Goal: Find specific fact: Find specific fact

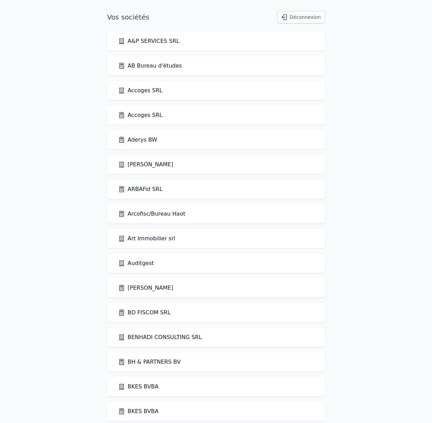
click at [158, 39] on link "A&P SERVICES SRL" at bounding box center [148, 41] width 61 height 8
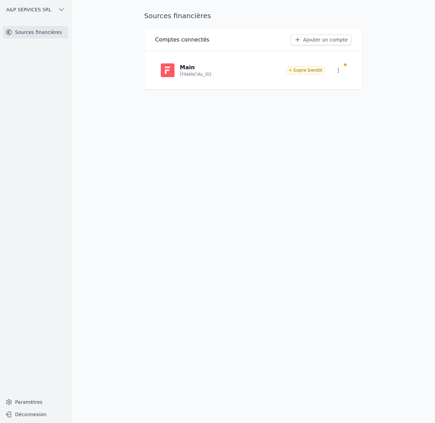
click at [42, 9] on span "A&P SERVICES SRL" at bounding box center [28, 9] width 45 height 7
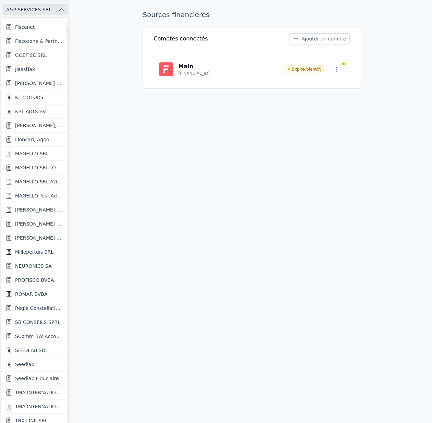
scroll to position [505, 0]
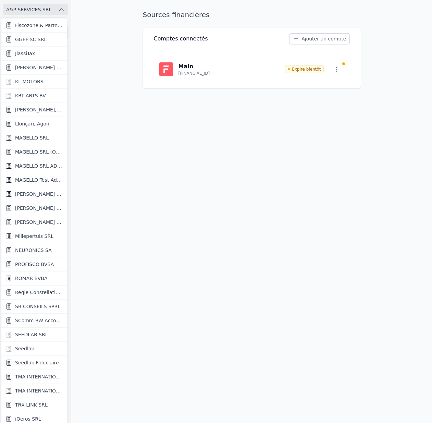
click at [171, 293] on div at bounding box center [216, 211] width 432 height 423
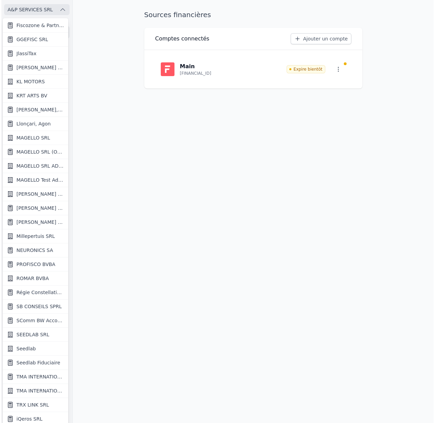
scroll to position [0, 0]
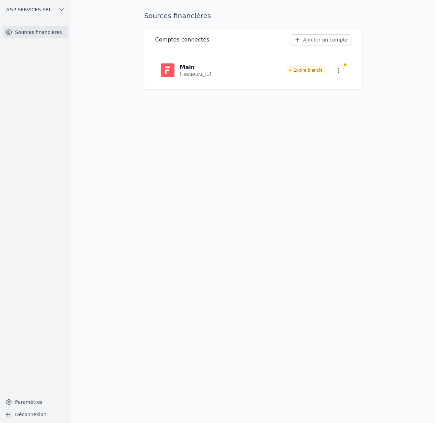
click at [38, 8] on span "A&P SERVICES SRL" at bounding box center [28, 9] width 45 height 7
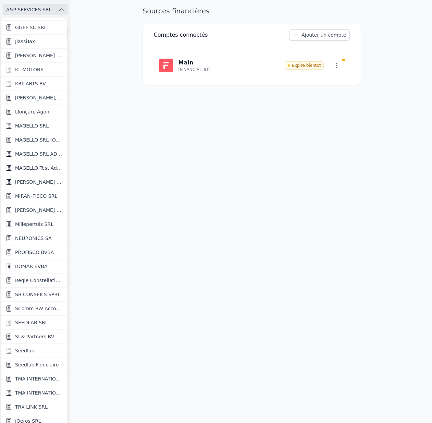
scroll to position [519, 0]
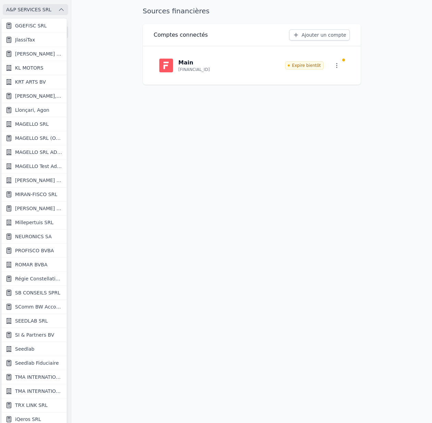
click at [40, 331] on span "SI & Partners BV" at bounding box center [34, 334] width 39 height 7
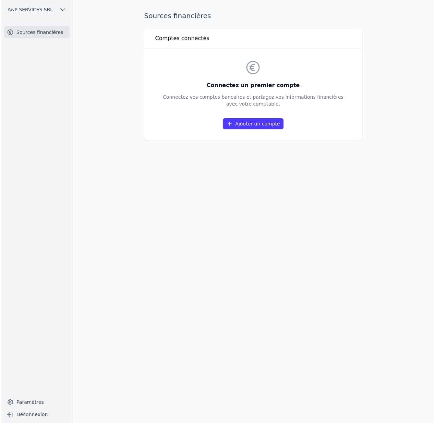
scroll to position [0, 0]
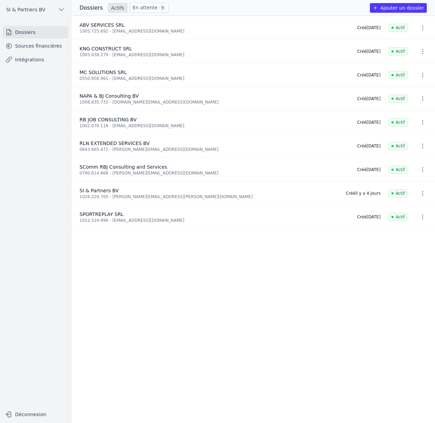
click at [27, 45] on link "Sources financières" at bounding box center [35, 46] width 65 height 12
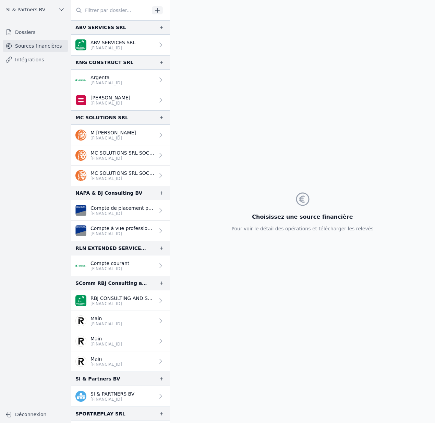
click at [124, 302] on p "BE19 0019 3964 2312" at bounding box center [122, 303] width 64 height 5
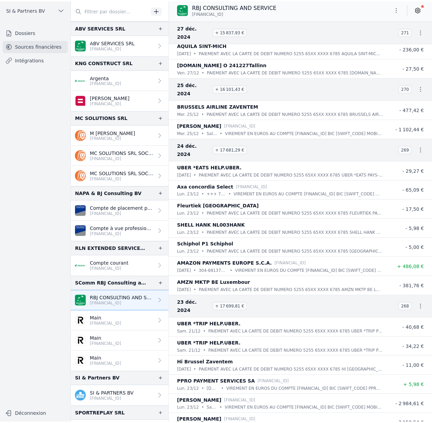
scroll to position [12811, 0]
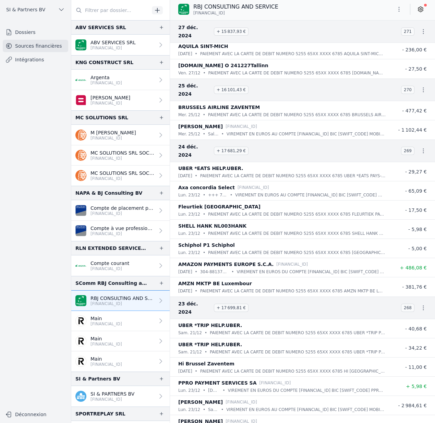
click at [419, 86] on icon "button" at bounding box center [422, 89] width 7 height 7
click at [400, 83] on link "Télécharger les CODA" at bounding box center [396, 81] width 63 height 12
click at [423, 87] on icon "button" at bounding box center [423, 89] width 1 height 5
click at [407, 79] on link "Télécharger les CODA" at bounding box center [396, 81] width 63 height 12
click at [29, 12] on span "SI & Partners BV" at bounding box center [25, 9] width 39 height 7
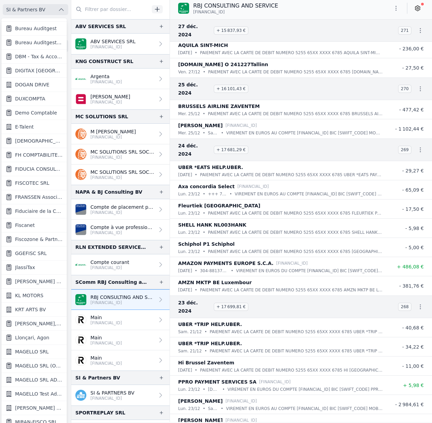
scroll to position [316, 0]
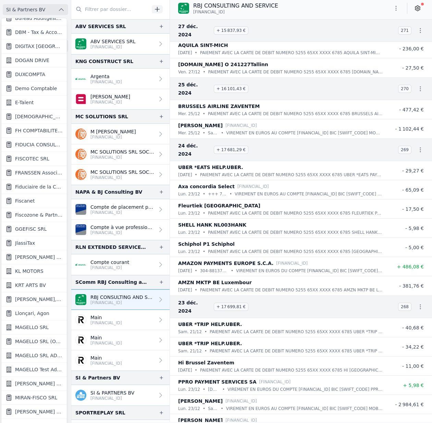
click at [34, 142] on span "FIDUCIA CONSULTING SRL" at bounding box center [39, 144] width 48 height 7
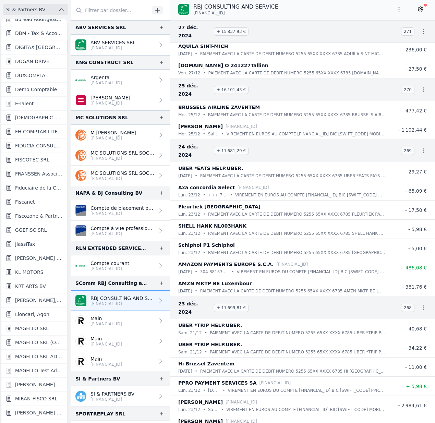
scroll to position [0, 0]
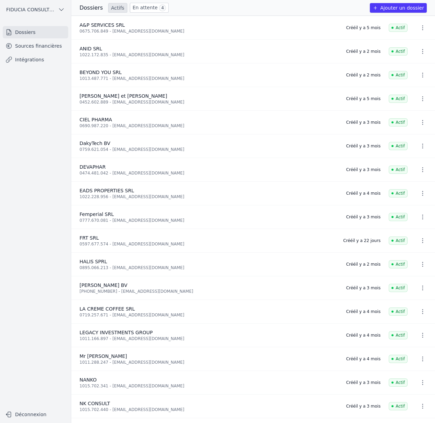
click at [34, 41] on link "Sources financières" at bounding box center [35, 46] width 65 height 12
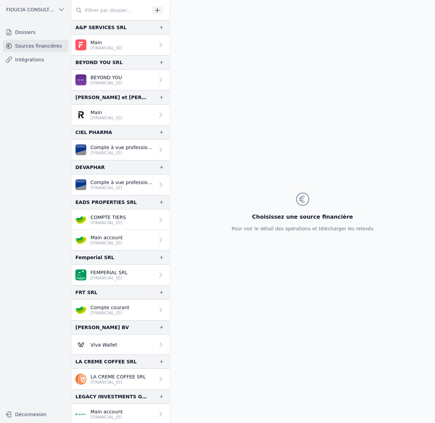
click at [105, 153] on p "BE43 6451 0334 0401" at bounding box center [122, 152] width 64 height 5
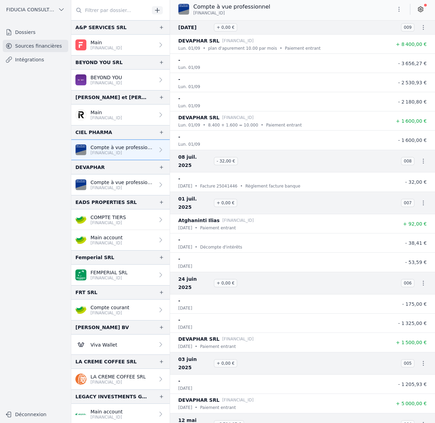
drag, startPoint x: 228, startPoint y: 16, endPoint x: 194, endPoint y: 15, distance: 33.9
click at [194, 15] on p "BE43 6451 0334 0401" at bounding box center [231, 12] width 77 height 5
click at [196, 16] on div "Compte à vue professionnel BE43 6451 0334 0401" at bounding box center [302, 10] width 265 height 21
drag, startPoint x: 193, startPoint y: 14, endPoint x: 241, endPoint y: 16, distance: 47.7
click at [241, 16] on div "Compte à vue professionnel BE43 6451 0334 0401" at bounding box center [302, 10] width 265 height 21
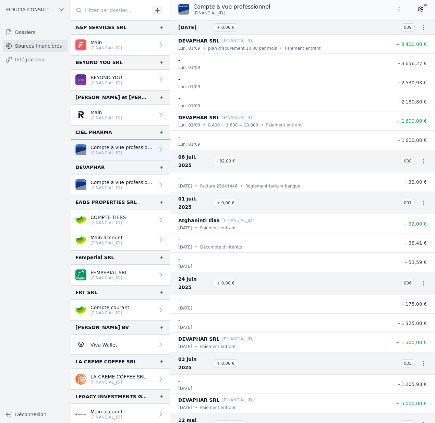
copy span "BE43 6451 0334 0401"
click at [133, 181] on p "Compte à vue professionnel" at bounding box center [122, 182] width 64 height 7
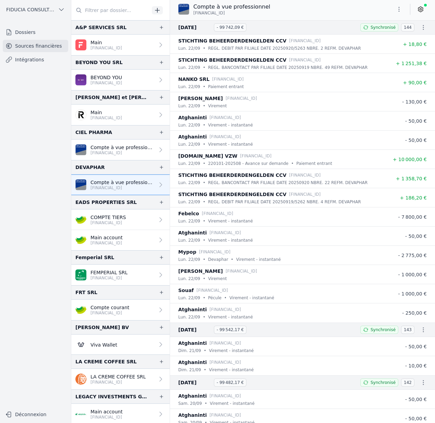
drag, startPoint x: 240, startPoint y: 13, endPoint x: 193, endPoint y: 14, distance: 46.9
click at [193, 14] on p "BE57 6451 0363 4835" at bounding box center [231, 12] width 77 height 5
copy span "BE57 6451 0363 4835"
